Goal: Task Accomplishment & Management: Complete application form

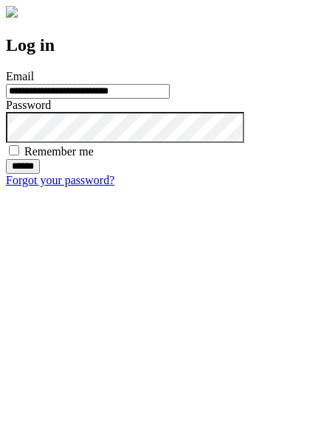
type input "**********"
click at [40, 174] on input "******" at bounding box center [23, 166] width 34 height 15
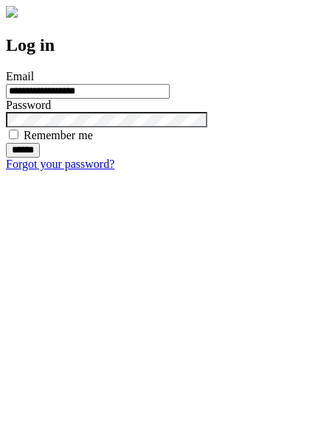
type input "**********"
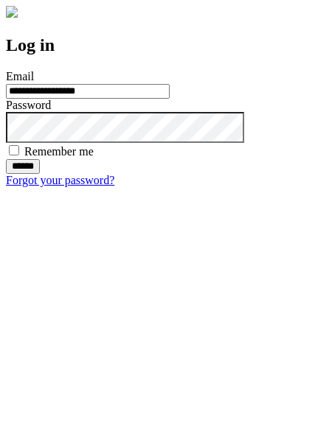
click at [40, 174] on input "******" at bounding box center [23, 166] width 34 height 15
